Goal: Task Accomplishment & Management: Use online tool/utility

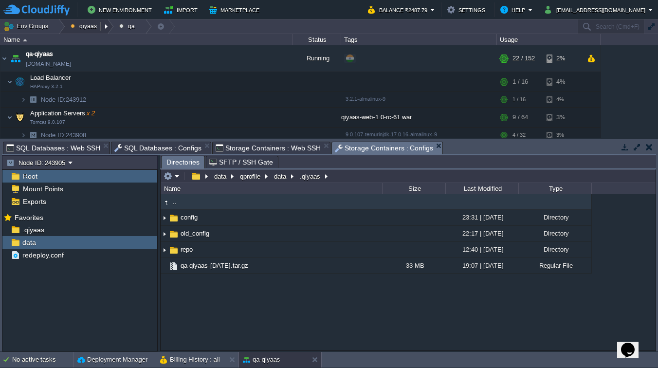
click at [87, 27] on button "qiyaas" at bounding box center [86, 26] width 30 height 14
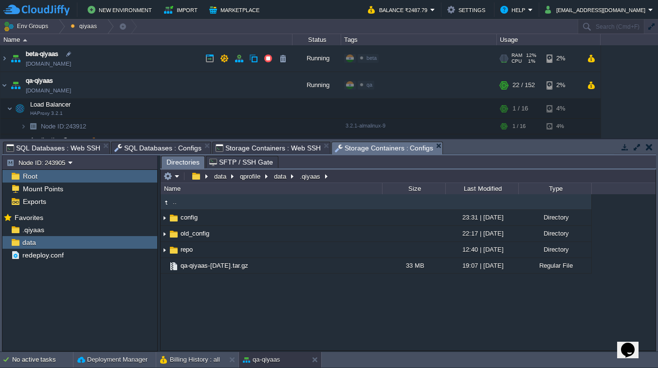
click at [370, 60] on span "beta" at bounding box center [372, 58] width 10 height 6
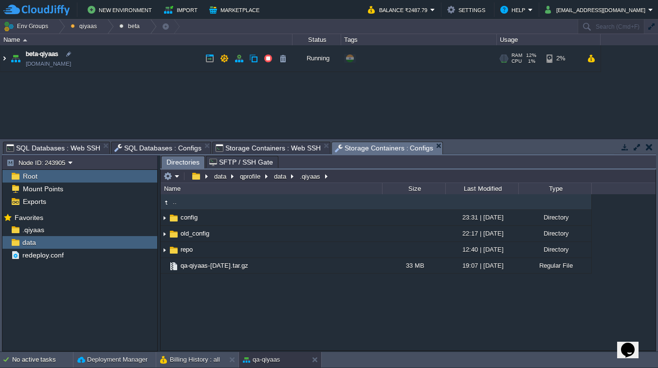
click at [5, 61] on img at bounding box center [4, 58] width 8 height 26
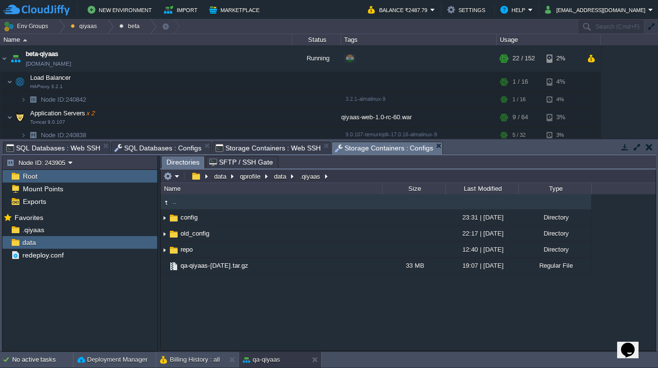
scroll to position [194, 0]
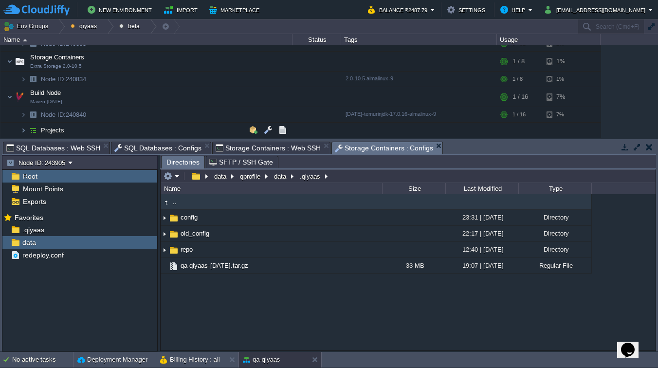
click at [19, 131] on img at bounding box center [14, 127] width 14 height 9
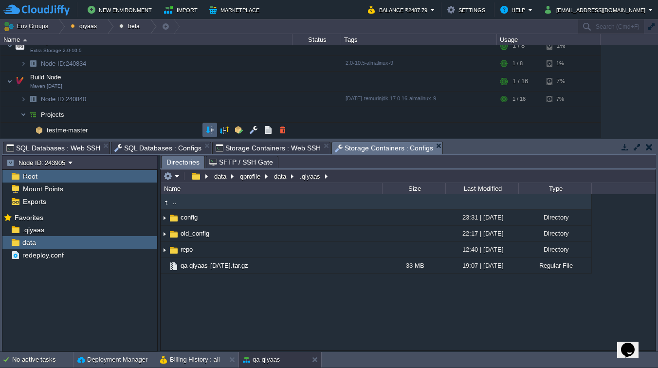
click at [206, 132] on button "button" at bounding box center [209, 130] width 9 height 9
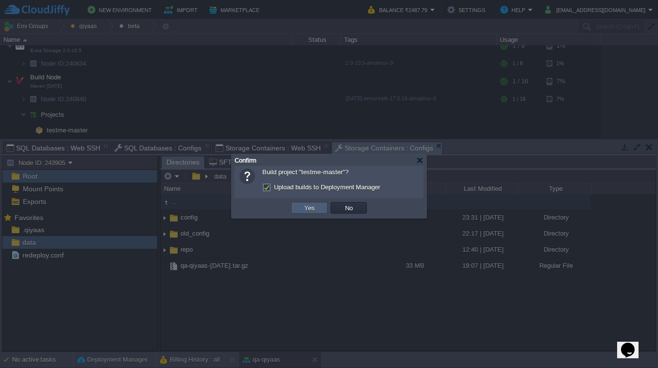
click at [310, 210] on button "Yes" at bounding box center [309, 208] width 17 height 9
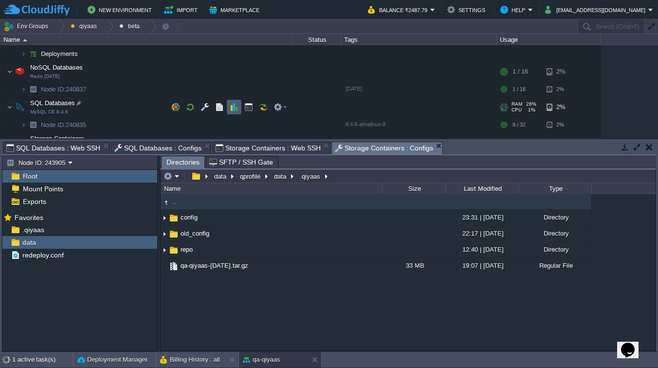
scroll to position [116, 0]
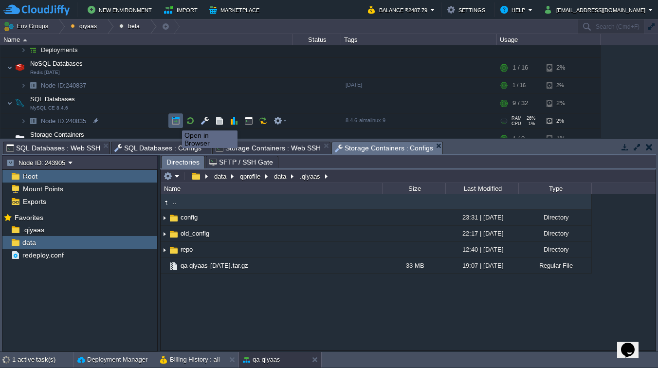
click at [175, 122] on button "button" at bounding box center [175, 120] width 9 height 9
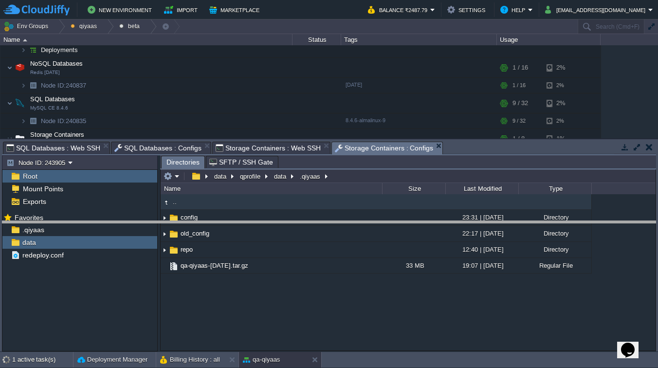
drag, startPoint x: 456, startPoint y: 147, endPoint x: 456, endPoint y: 226, distance: 79.4
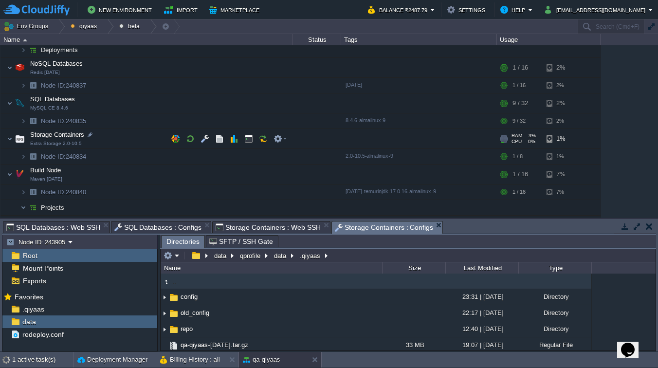
scroll to position [130, 0]
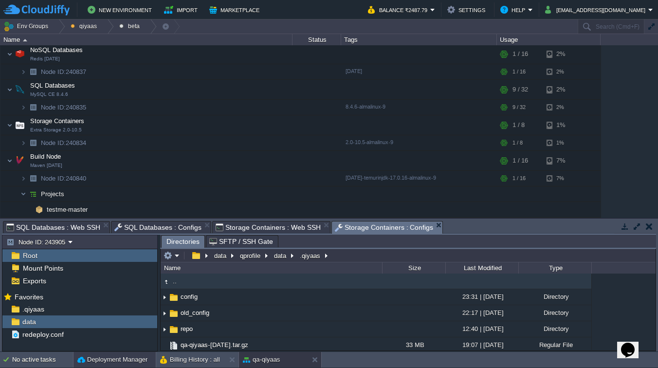
click at [96, 359] on button "Deployment Manager" at bounding box center [112, 360] width 70 height 10
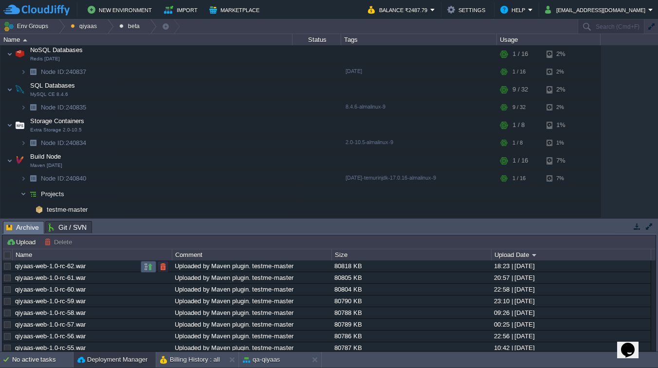
click at [147, 267] on button "button" at bounding box center [148, 266] width 9 height 9
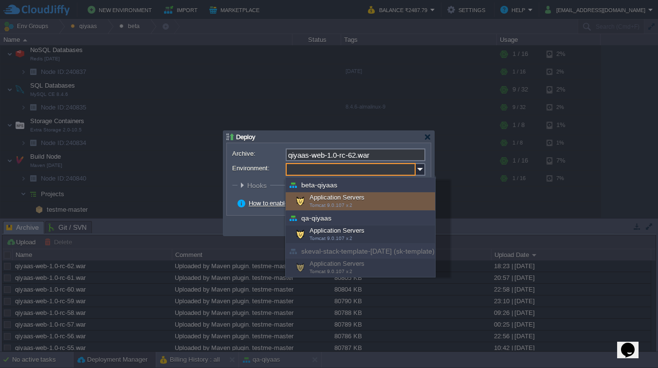
click at [361, 169] on input "Environment:" at bounding box center [351, 169] width 130 height 13
click at [353, 199] on div "Application Servers Tomcat 9.0.107 x 2" at bounding box center [360, 201] width 149 height 19
type input "Application Servers (beta-qiyaas)"
type input "ROOT-422"
radio input "false"
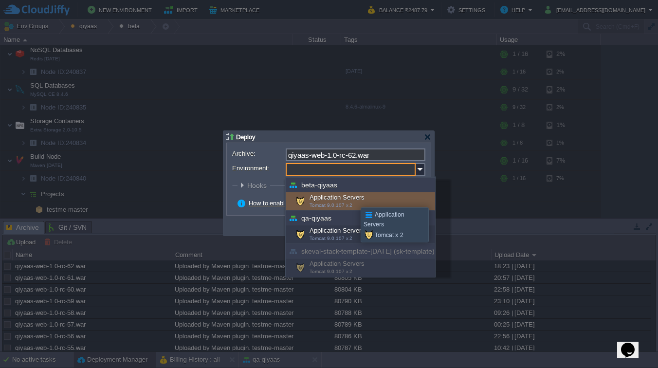
radio input "true"
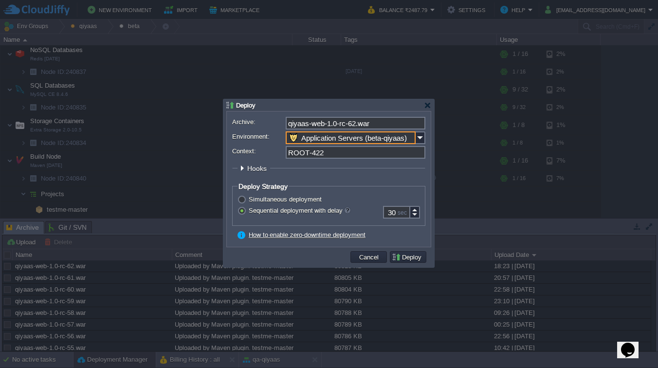
click at [333, 152] on input "ROOT-422" at bounding box center [356, 152] width 140 height 13
click at [413, 264] on td "Deploy" at bounding box center [408, 257] width 39 height 15
type input "ROOT"
click at [413, 257] on button "Deploy" at bounding box center [408, 257] width 33 height 9
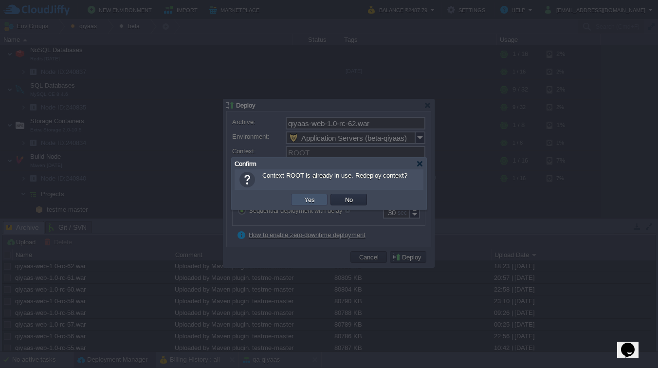
click at [304, 196] on button "Yes" at bounding box center [309, 199] width 17 height 9
